Goal: Transaction & Acquisition: Purchase product/service

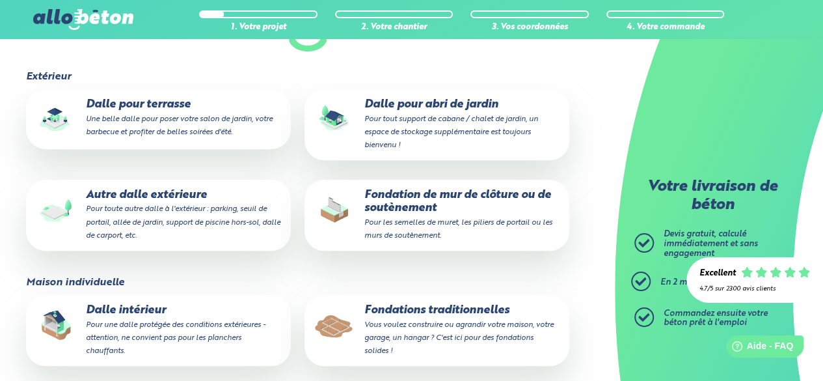
scroll to position [195, 0]
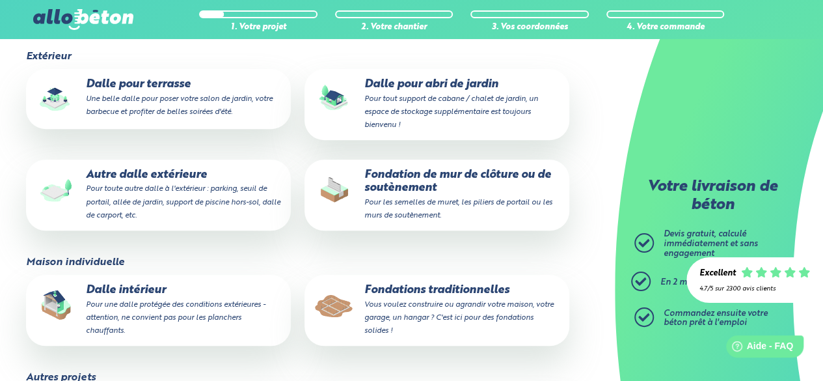
click at [447, 309] on small "Vous voulez construire ou agrandir votre maison, votre garage, un hangar ? C'es…" at bounding box center [459, 318] width 189 height 34
click at [0, 0] on input "Fondations traditionnelles Vous voulez construire ou agrandir votre maison, vot…" at bounding box center [0, 0] width 0 height 0
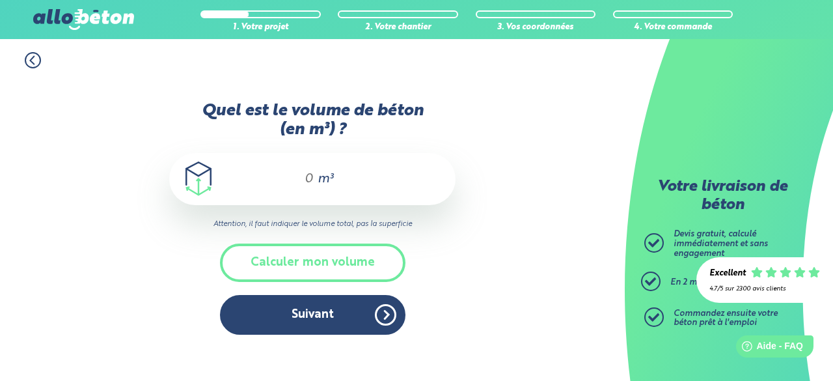
click at [327, 169] on div "m³" at bounding box center [312, 179] width 286 height 52
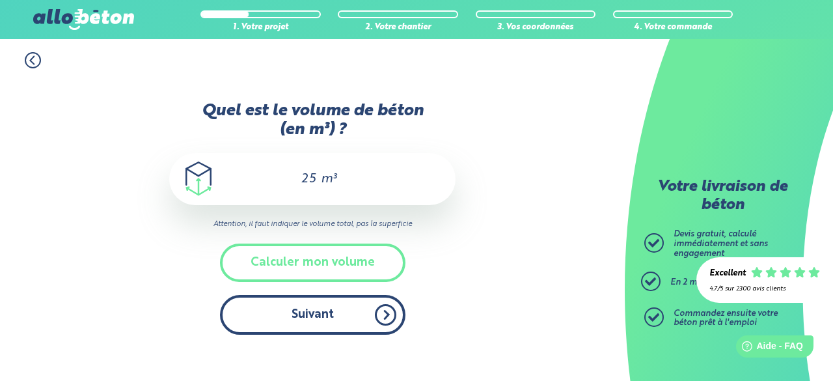
type input "25"
click at [355, 307] on button "Suivant" at bounding box center [313, 315] width 186 height 40
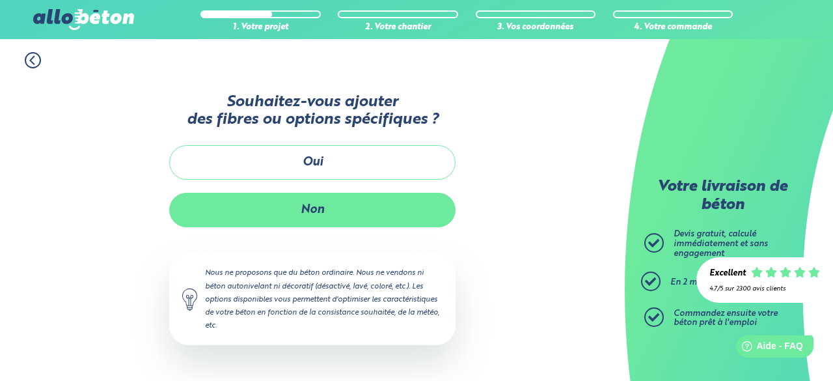
click at [329, 209] on button "Non" at bounding box center [312, 210] width 286 height 34
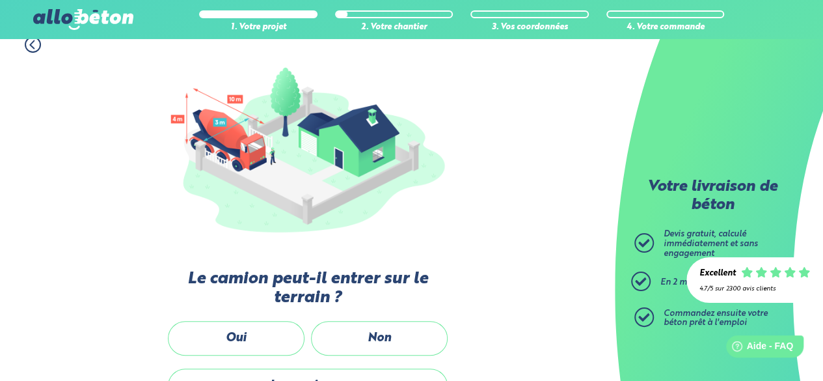
scroll to position [195, 0]
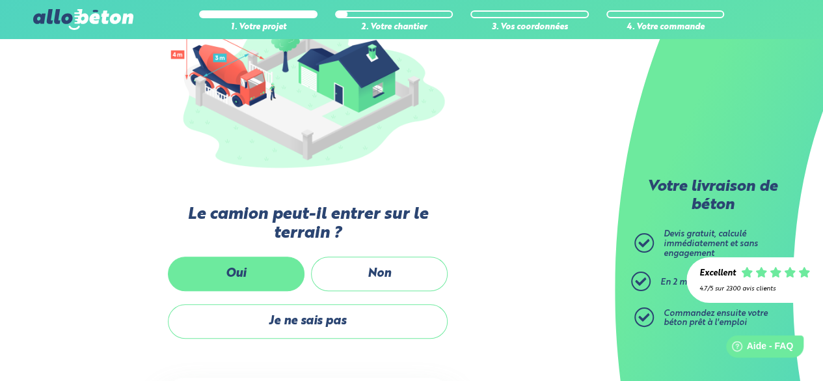
click at [256, 284] on label "Oui" at bounding box center [236, 273] width 137 height 34
click at [0, 0] on input "Oui" at bounding box center [0, 0] width 0 height 0
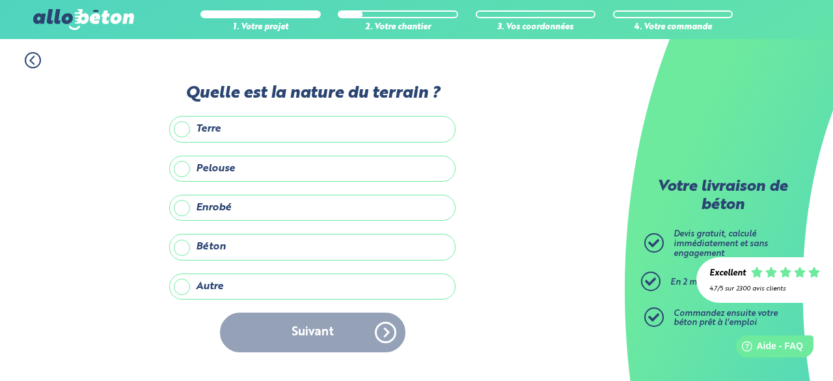
click at [180, 138] on label "Terre" at bounding box center [312, 129] width 286 height 26
click at [0, 0] on input "Terre" at bounding box center [0, 0] width 0 height 0
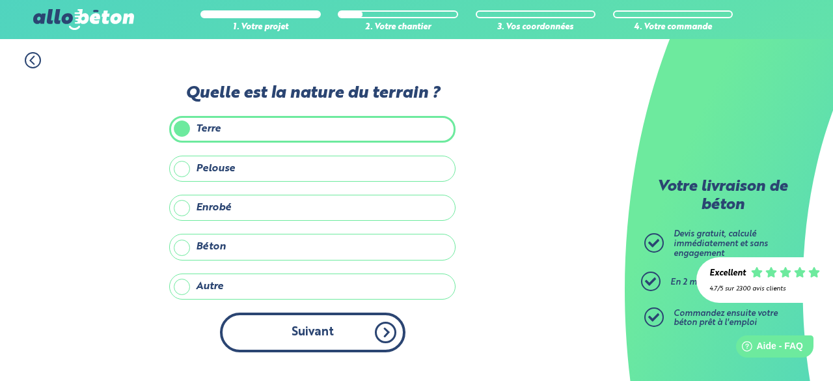
click at [303, 340] on button "Suivant" at bounding box center [313, 332] width 186 height 40
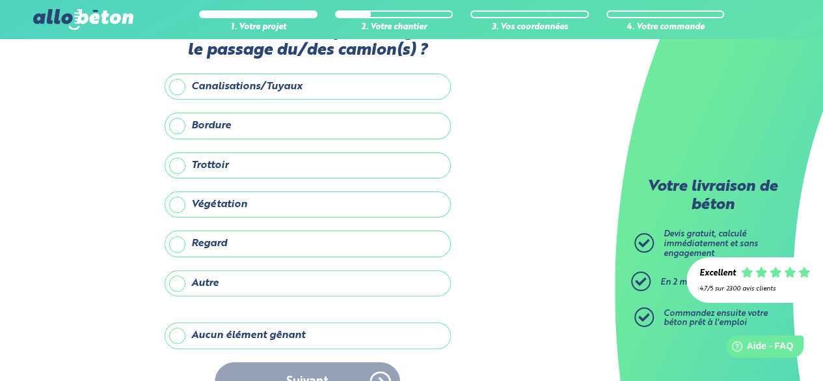
scroll to position [65, 0]
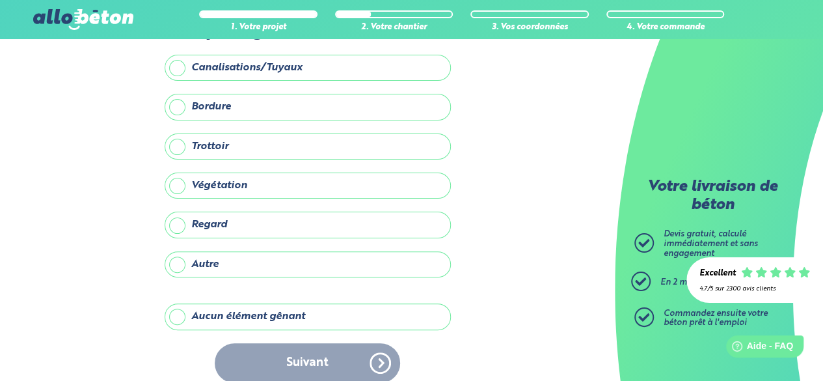
click at [245, 312] on label "Aucun élément gênant" at bounding box center [308, 316] width 286 height 26
click at [0, 0] on input "Aucun élément gênant" at bounding box center [0, 0] width 0 height 0
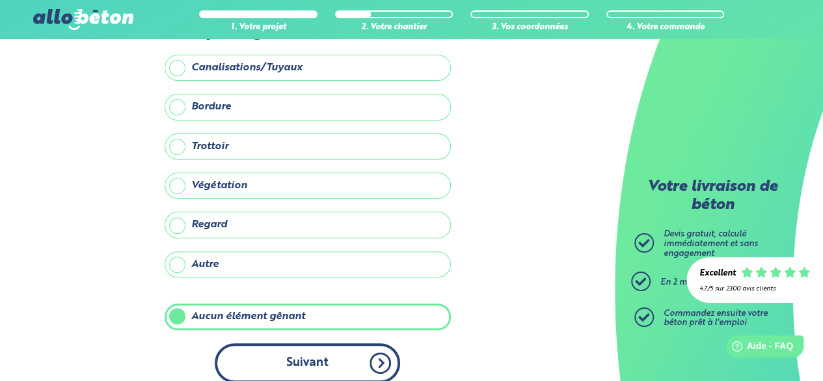
click at [298, 358] on button "Suivant" at bounding box center [308, 363] width 186 height 40
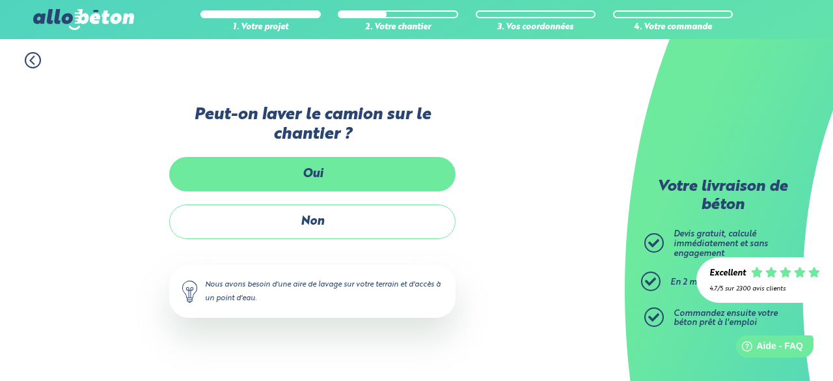
click at [310, 179] on label "Oui" at bounding box center [312, 174] width 286 height 34
click at [0, 0] on input "Oui" at bounding box center [0, 0] width 0 height 0
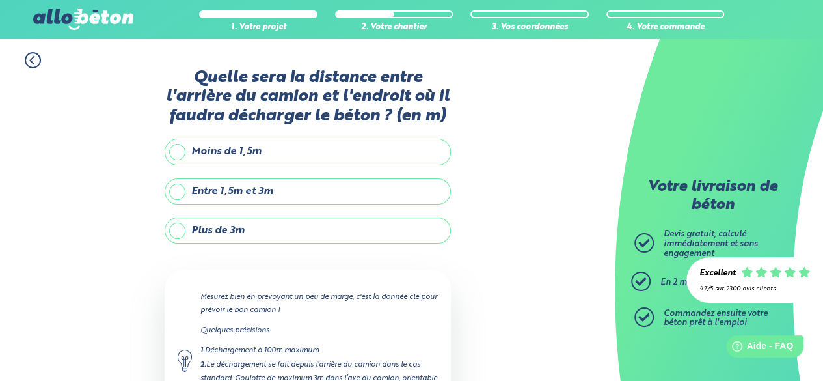
click at [237, 233] on label "Plus de 3m" at bounding box center [308, 230] width 286 height 26
click at [0, 0] on input "Plus de 3m" at bounding box center [0, 0] width 0 height 0
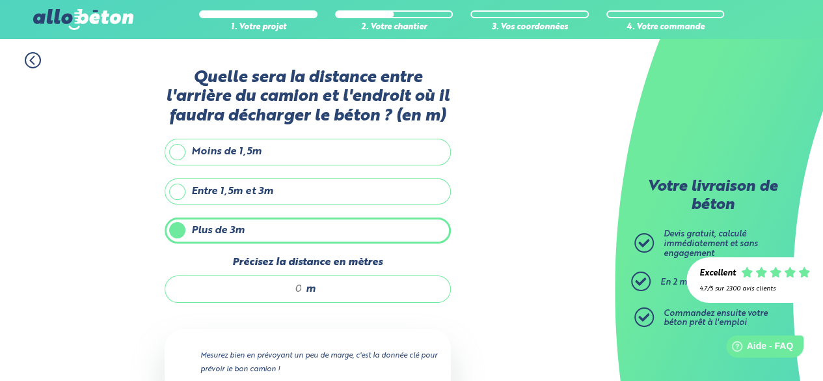
click at [325, 277] on div "m" at bounding box center [308, 288] width 286 height 27
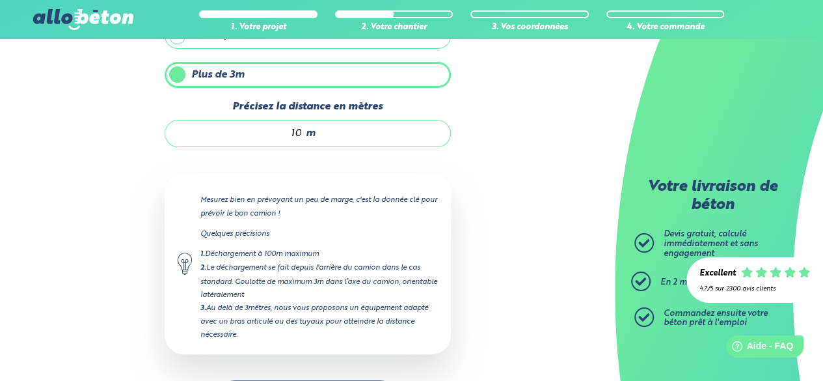
scroll to position [195, 0]
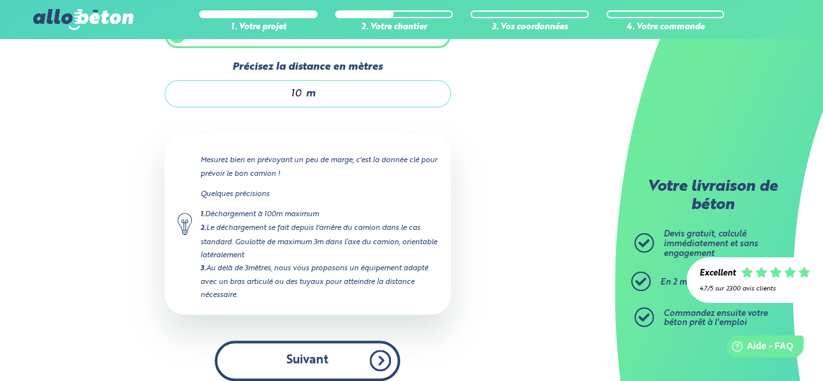
type input "10"
click at [316, 366] on button "Suivant" at bounding box center [308, 360] width 186 height 40
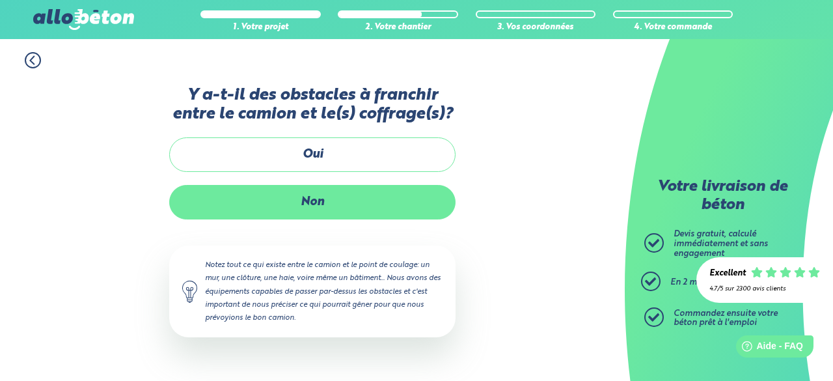
drag, startPoint x: 334, startPoint y: 209, endPoint x: 327, endPoint y: 213, distance: 8.2
click at [327, 213] on label "Non" at bounding box center [312, 202] width 286 height 34
click at [0, 0] on input "Non" at bounding box center [0, 0] width 0 height 0
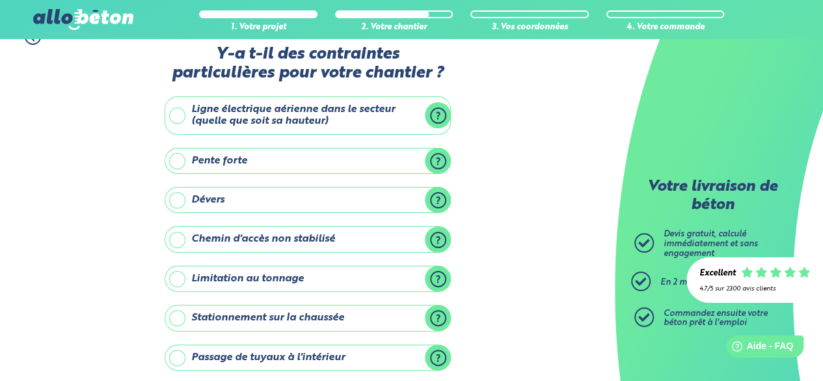
scroll to position [89, 0]
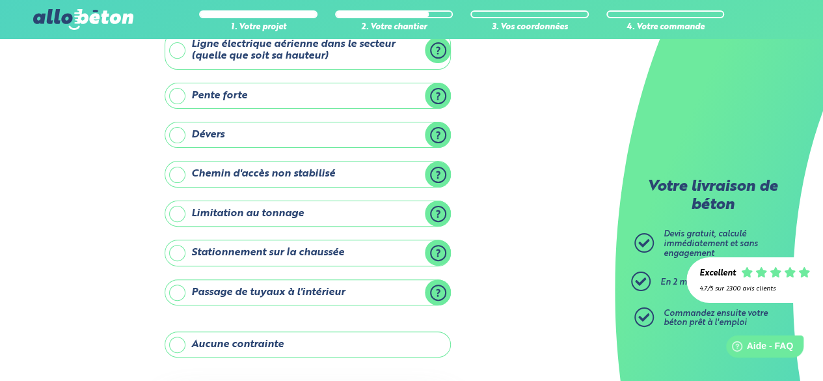
click at [329, 339] on label "Aucune contrainte" at bounding box center [308, 344] width 286 height 26
click at [0, 0] on input "Aucune contrainte" at bounding box center [0, 0] width 0 height 0
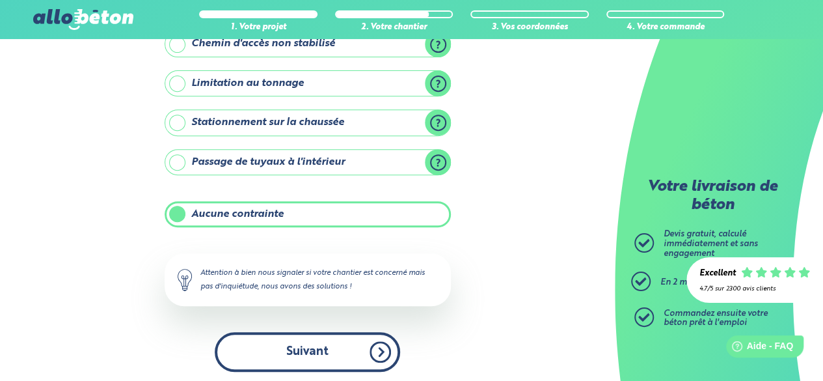
click at [350, 340] on button "Suivant" at bounding box center [308, 352] width 186 height 40
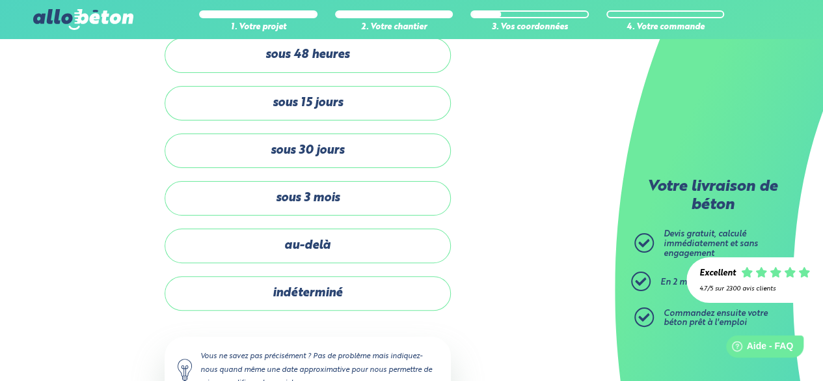
scroll to position [35, 0]
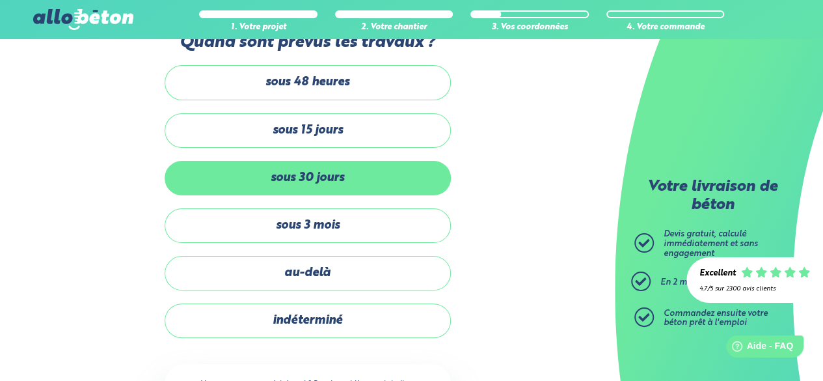
click at [338, 178] on label "sous 30 jours" at bounding box center [308, 178] width 286 height 34
click at [0, 0] on input "sous 30 jours" at bounding box center [0, 0] width 0 height 0
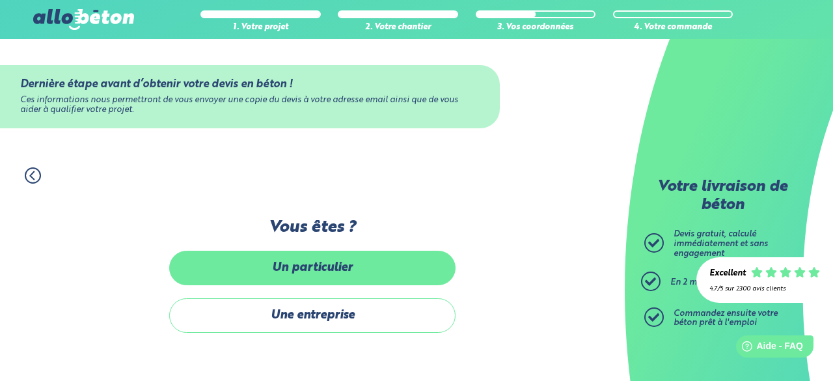
click at [351, 280] on label "Un particulier" at bounding box center [312, 268] width 286 height 34
click at [0, 0] on input "Un particulier" at bounding box center [0, 0] width 0 height 0
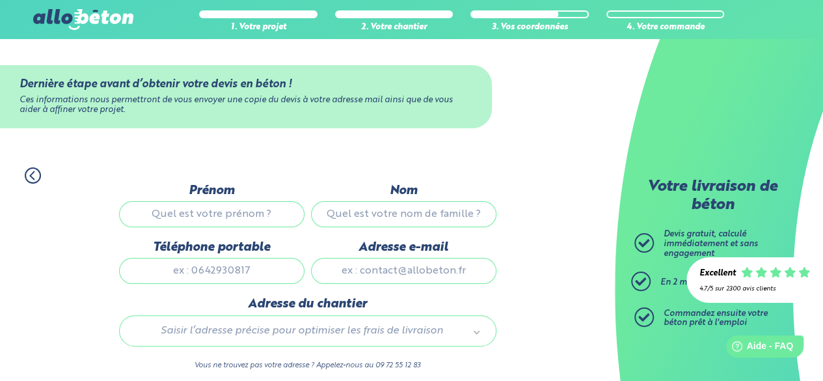
click at [271, 210] on input "Prénom" at bounding box center [212, 214] width 186 height 26
click at [363, 218] on input "Nom" at bounding box center [404, 214] width 186 height 26
type input "dominguez"
click at [217, 279] on input "Téléphone portable" at bounding box center [212, 271] width 186 height 26
click at [379, 268] on input "Adresse e-mail" at bounding box center [404, 271] width 186 height 26
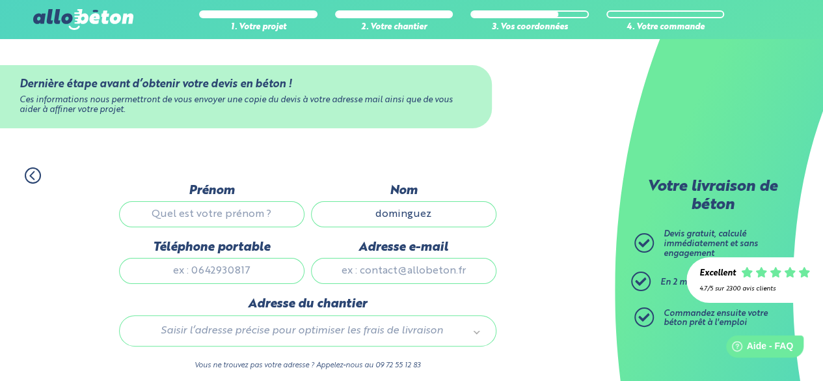
type input "[PERSON_NAME][EMAIL_ADDRESS][PERSON_NAME][DOMAIN_NAME]"
click at [234, 273] on input "Téléphone portable" at bounding box center [212, 271] width 186 height 26
type input "0615470395"
click at [252, 321] on div "Saisir l’adresse précise pour optimiser les frais de livraison" at bounding box center [308, 330] width 378 height 31
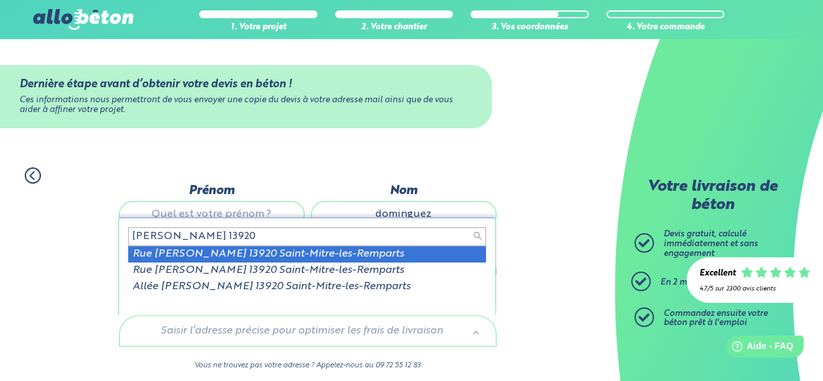
type input "[PERSON_NAME] 13920"
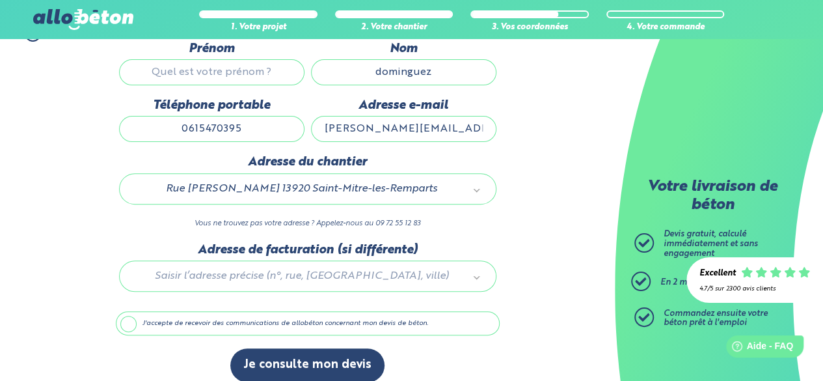
scroll to position [154, 0]
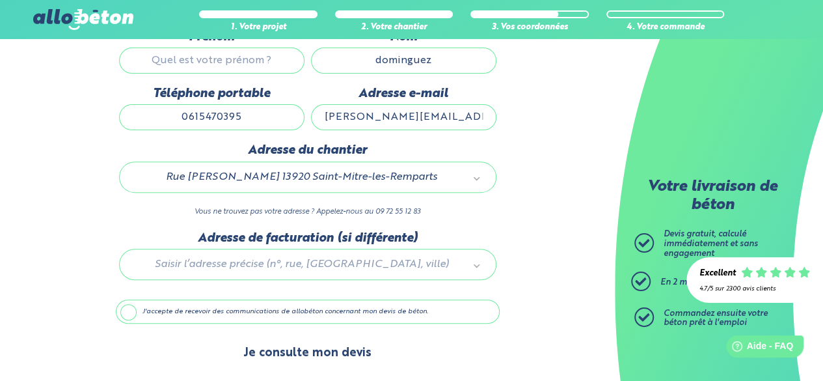
click at [357, 350] on button "Je consulte mon devis" at bounding box center [307, 353] width 154 height 33
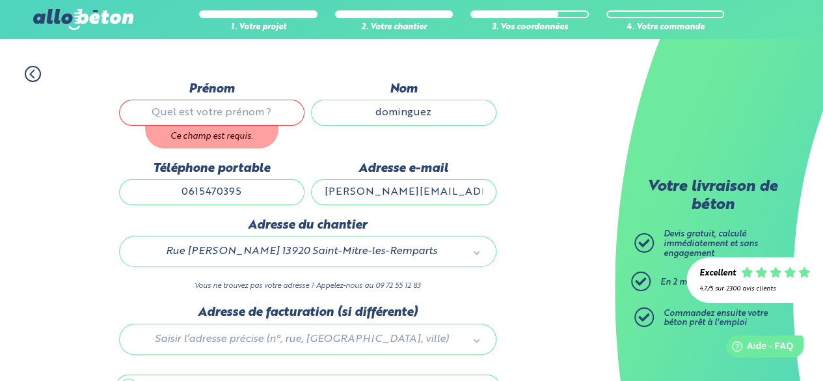
scroll to position [23, 0]
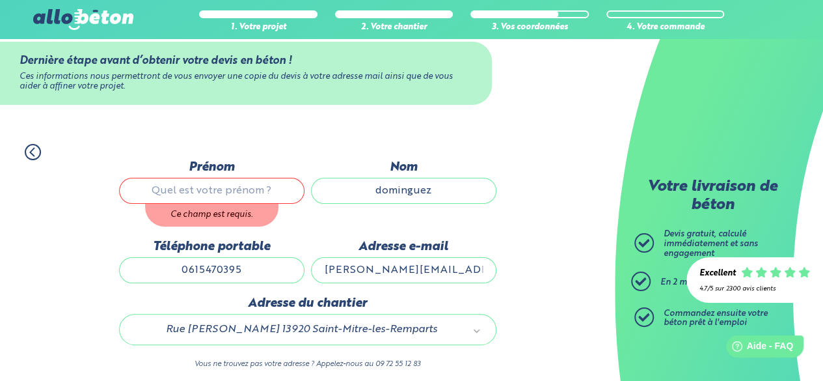
click at [215, 197] on input "Prénom" at bounding box center [212, 191] width 186 height 26
click at [218, 194] on input "Prénom" at bounding box center [212, 191] width 186 height 26
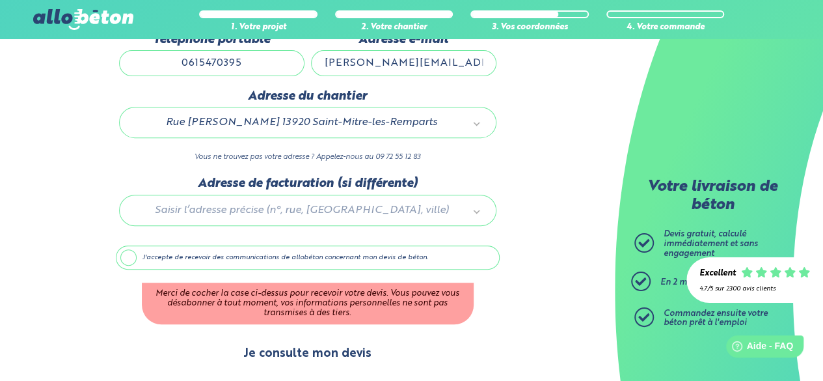
type input "[PERSON_NAME]"
click at [331, 347] on button "Je consulte mon devis" at bounding box center [307, 353] width 154 height 33
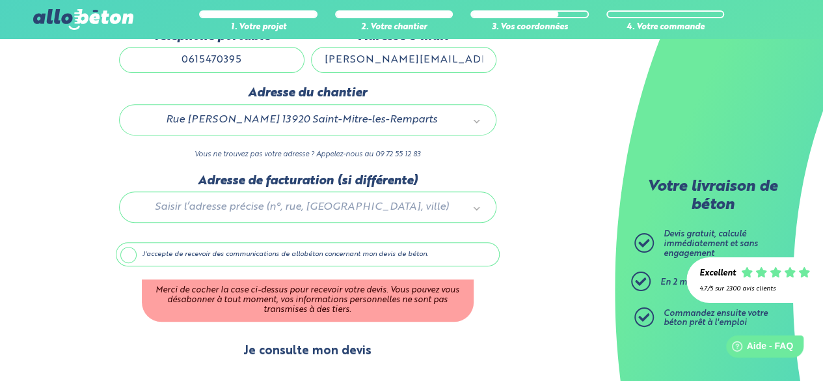
scroll to position [208, 0]
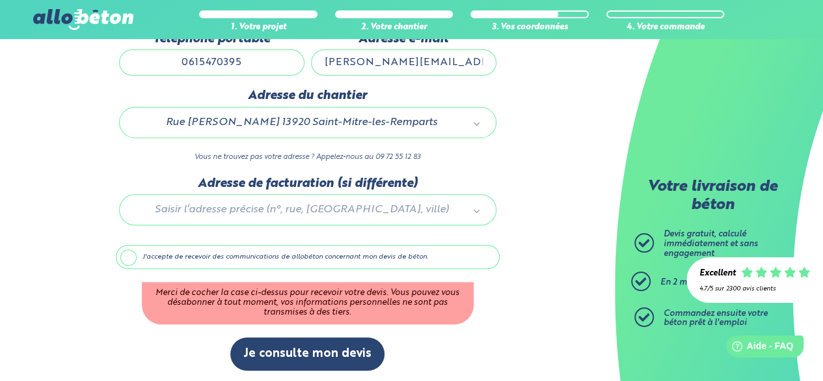
drag, startPoint x: 203, startPoint y: 265, endPoint x: 210, endPoint y: 254, distance: 13.2
click at [204, 264] on label "J'accepte de recevoir des communications de allobéton concernant mon devis de b…" at bounding box center [308, 257] width 384 height 25
click at [0, 0] on input "J'accepte de recevoir des communications de allobéton concernant mon devis de b…" at bounding box center [0, 0] width 0 height 0
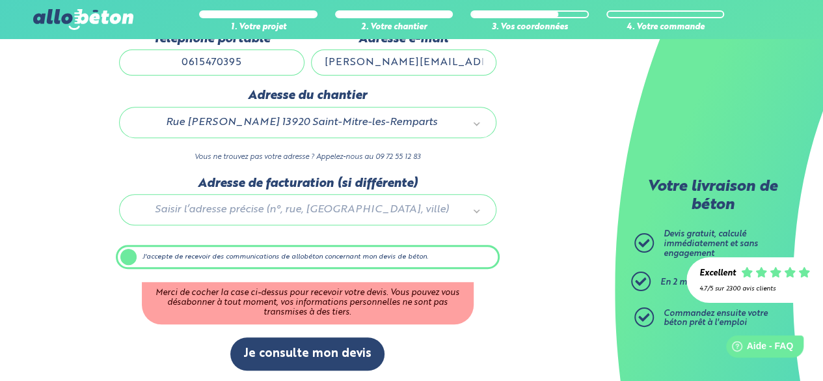
scroll to position [154, 0]
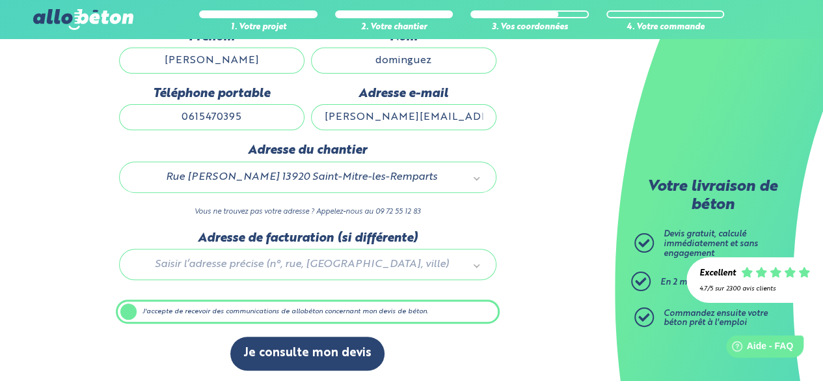
click at [210, 254] on div at bounding box center [308, 262] width 384 height 62
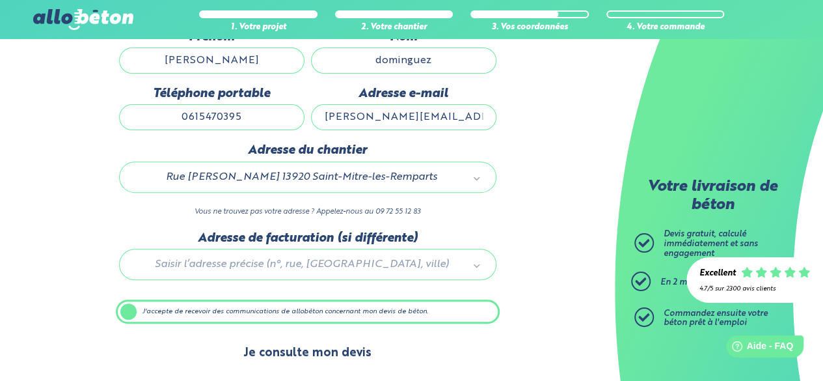
click at [319, 353] on button "Je consulte mon devis" at bounding box center [307, 353] width 154 height 33
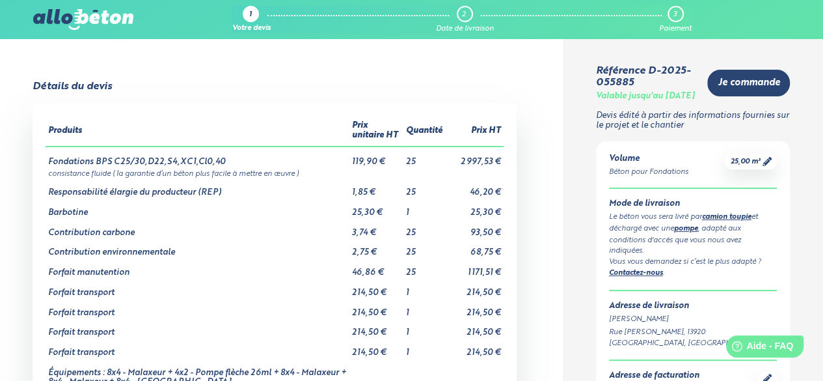
scroll to position [65, 0]
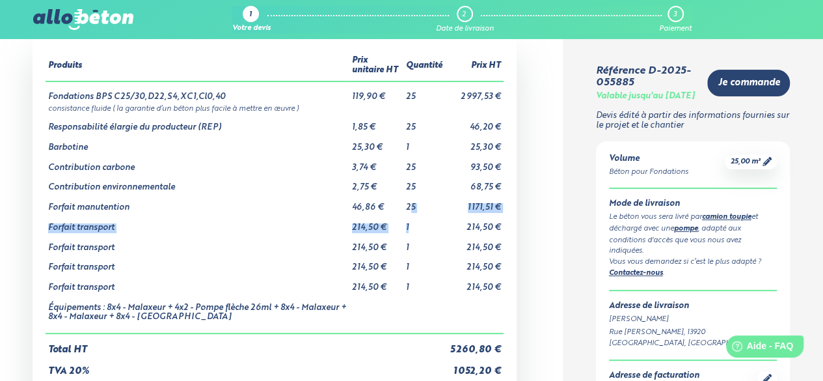
drag, startPoint x: 417, startPoint y: 215, endPoint x: 437, endPoint y: 214, distance: 20.2
click at [437, 214] on tbody "Fondations BPS C25/30,D22,S4,XC1,Cl0,40 119,90 € 25 2 997,53 € consistance flui…" at bounding box center [275, 207] width 458 height 252
click at [444, 218] on td "1" at bounding box center [425, 223] width 42 height 20
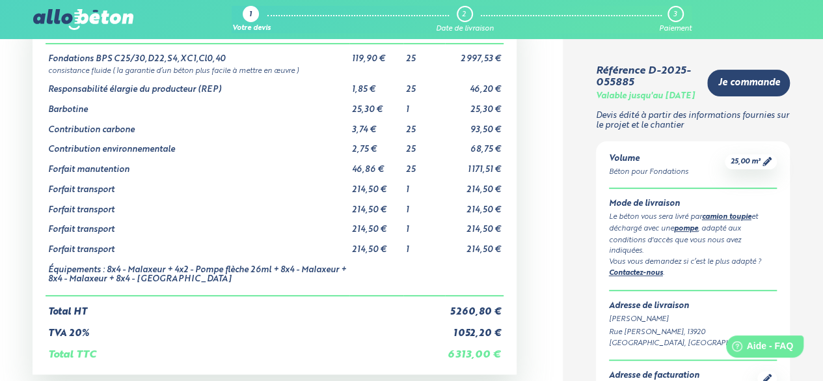
scroll to position [130, 0]
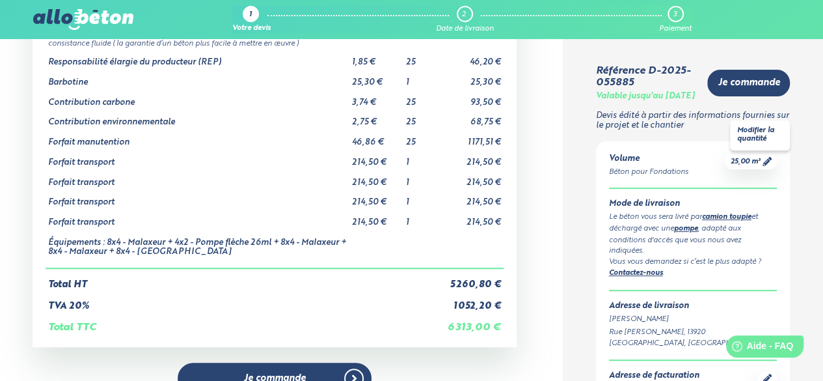
click at [751, 167] on span "25,00 m³" at bounding box center [745, 162] width 30 height 10
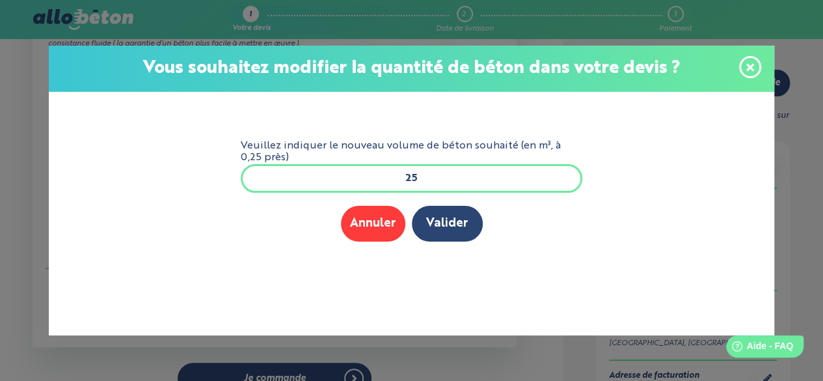
click at [504, 185] on input "25" at bounding box center [412, 178] width 342 height 29
type input "2"
type input "30"
click at [447, 215] on button "Valider" at bounding box center [447, 224] width 71 height 36
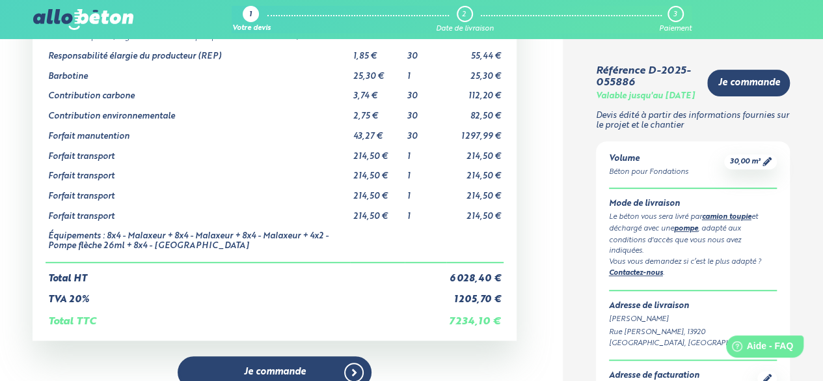
scroll to position [195, 0]
